Goal: Information Seeking & Learning: Find specific fact

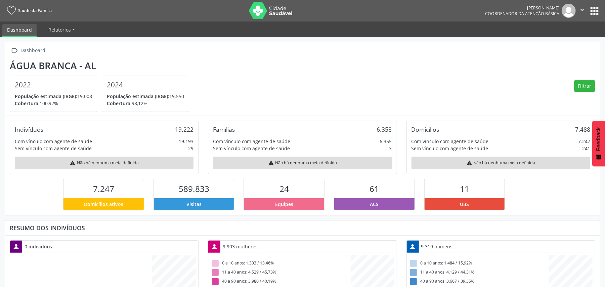
scroll to position [112, 198]
click at [592, 10] on button "apps" at bounding box center [594, 11] width 12 height 12
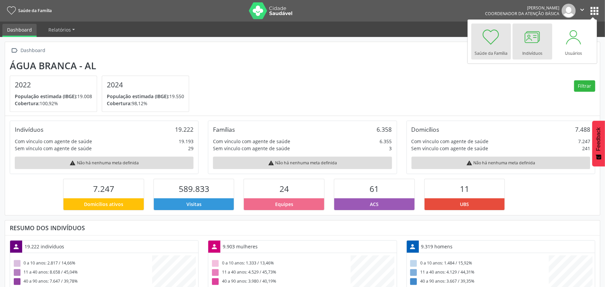
click at [535, 34] on div at bounding box center [532, 37] width 20 height 20
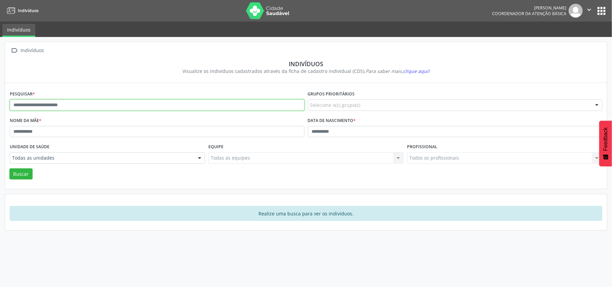
click at [55, 104] on input "text" at bounding box center [157, 104] width 295 height 11
type input "*"
type input "**********"
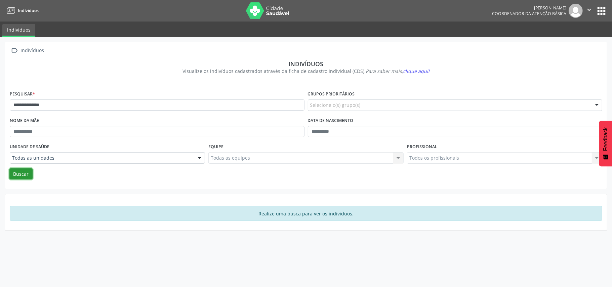
click at [27, 174] on button "Buscar" at bounding box center [20, 173] width 23 height 11
